Goal: Register for event/course

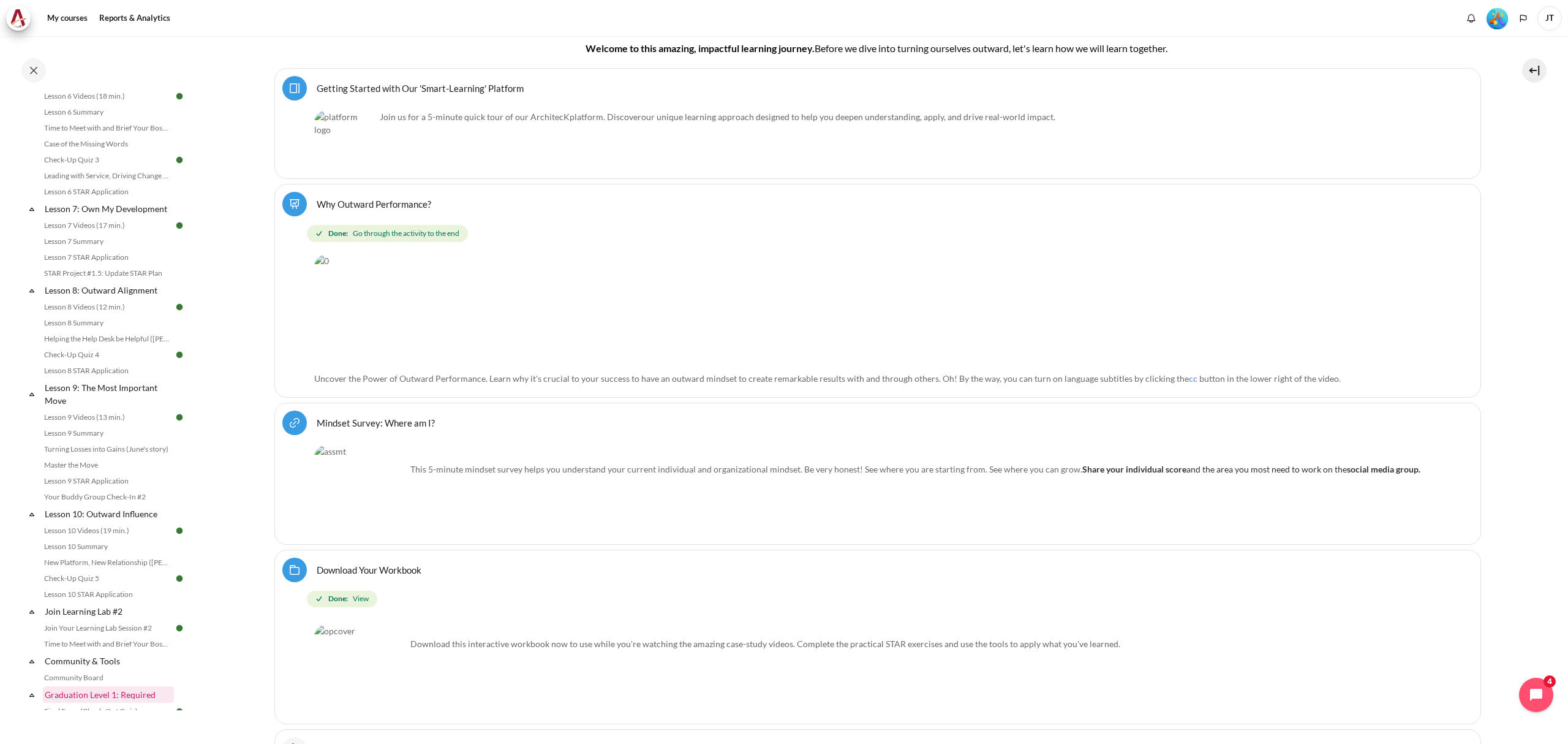
scroll to position [1133, 0]
click at [125, 491] on link "Join the Impact Presentation Lab" at bounding box center [107, 496] width 133 height 15
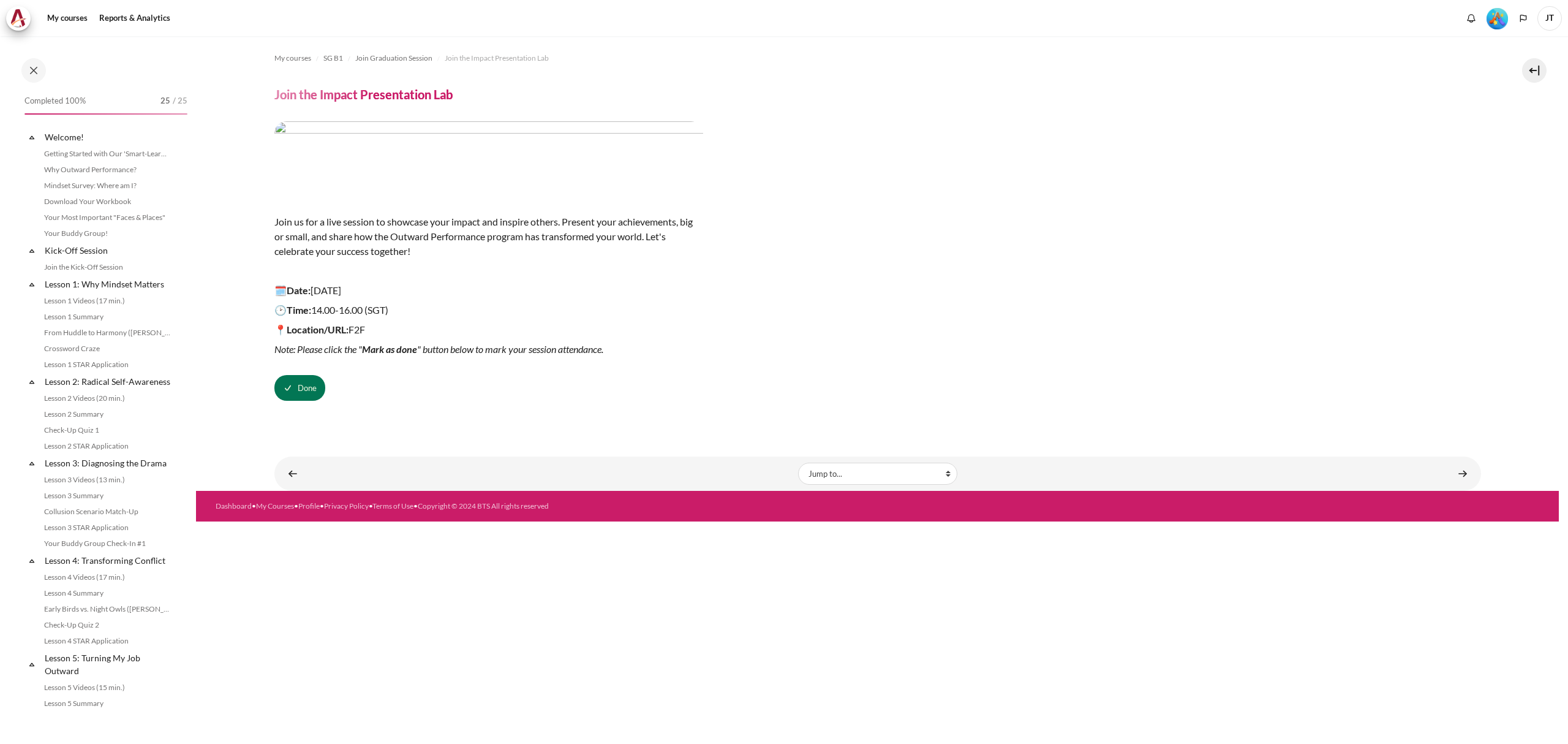
scroll to position [1133, 0]
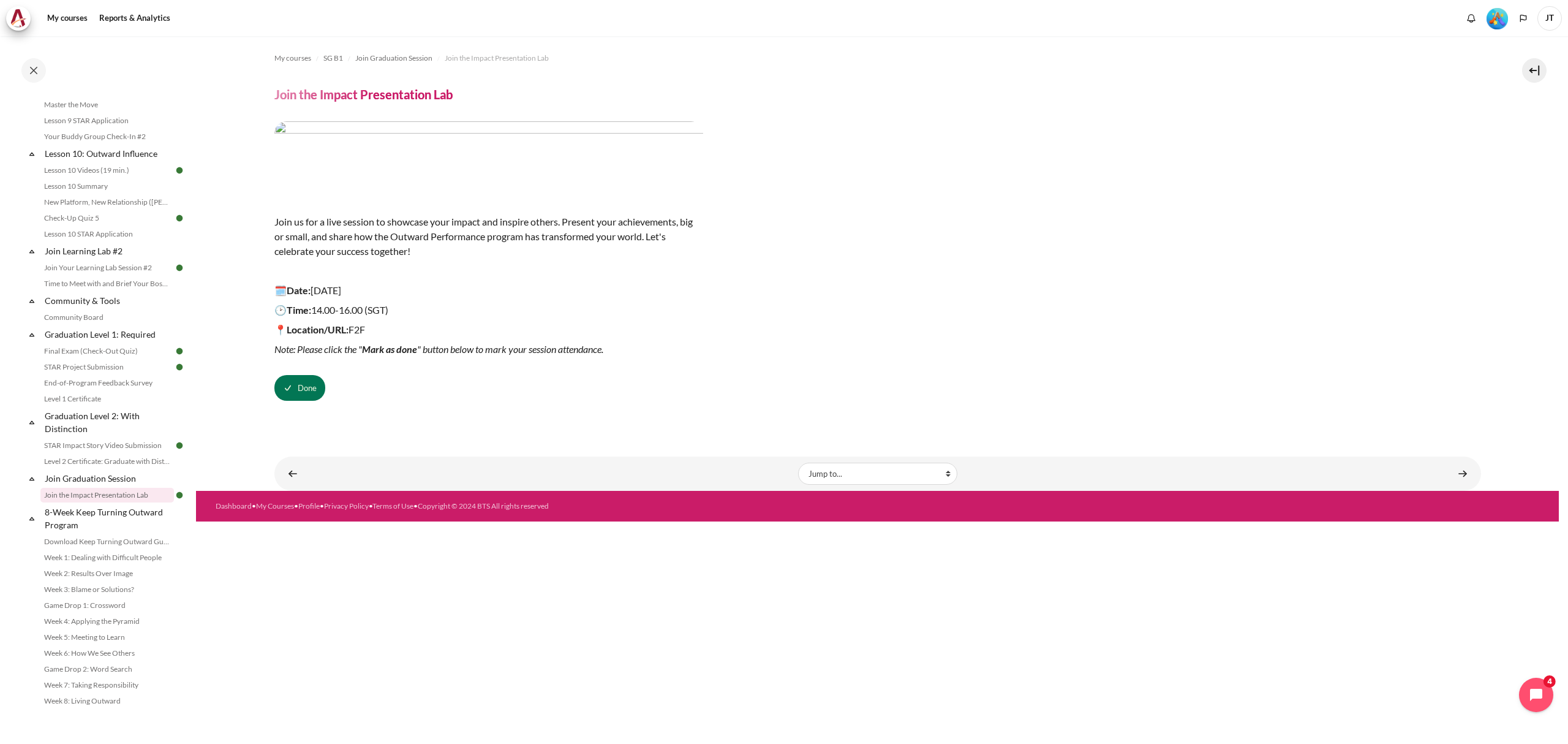
click at [914, 69] on div "My courses SG B1 Join Graduation Session Join the Impact Presentation Lab Join …" at bounding box center [878, 237] width 1207 height 402
drag, startPoint x: 275, startPoint y: 81, endPoint x: 210, endPoint y: 81, distance: 65.0
click at [210, 81] on section "My courses SG B1 Join Graduation Session Join the Impact Presentation Lab Join …" at bounding box center [878, 263] width 1363 height 454
copy h4 "Join the Impact Presentation Lab"
